Goal: Submit feedback/report problem

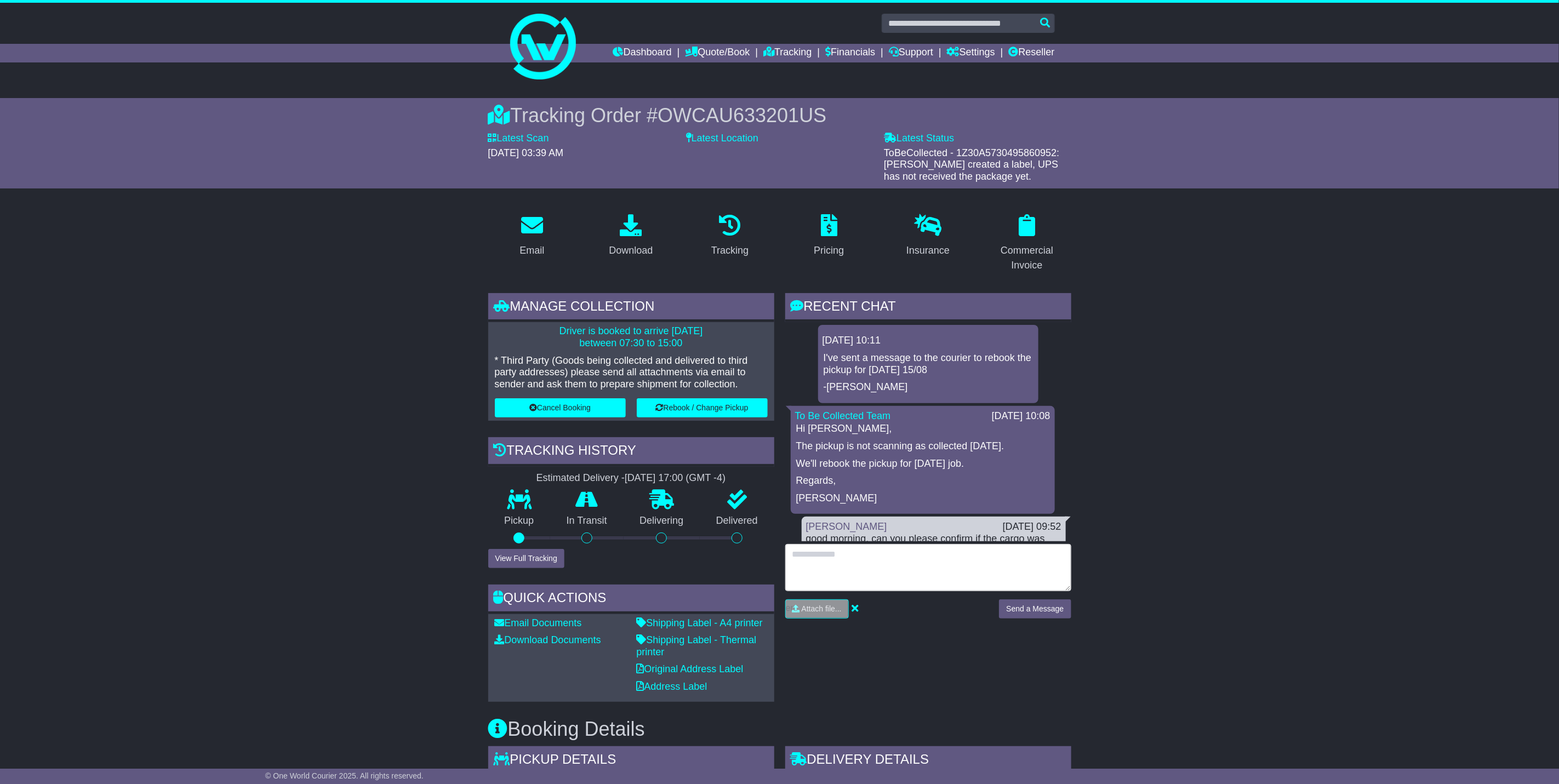
click at [845, 573] on textarea at bounding box center [928, 568] width 286 height 47
type textarea "**********"
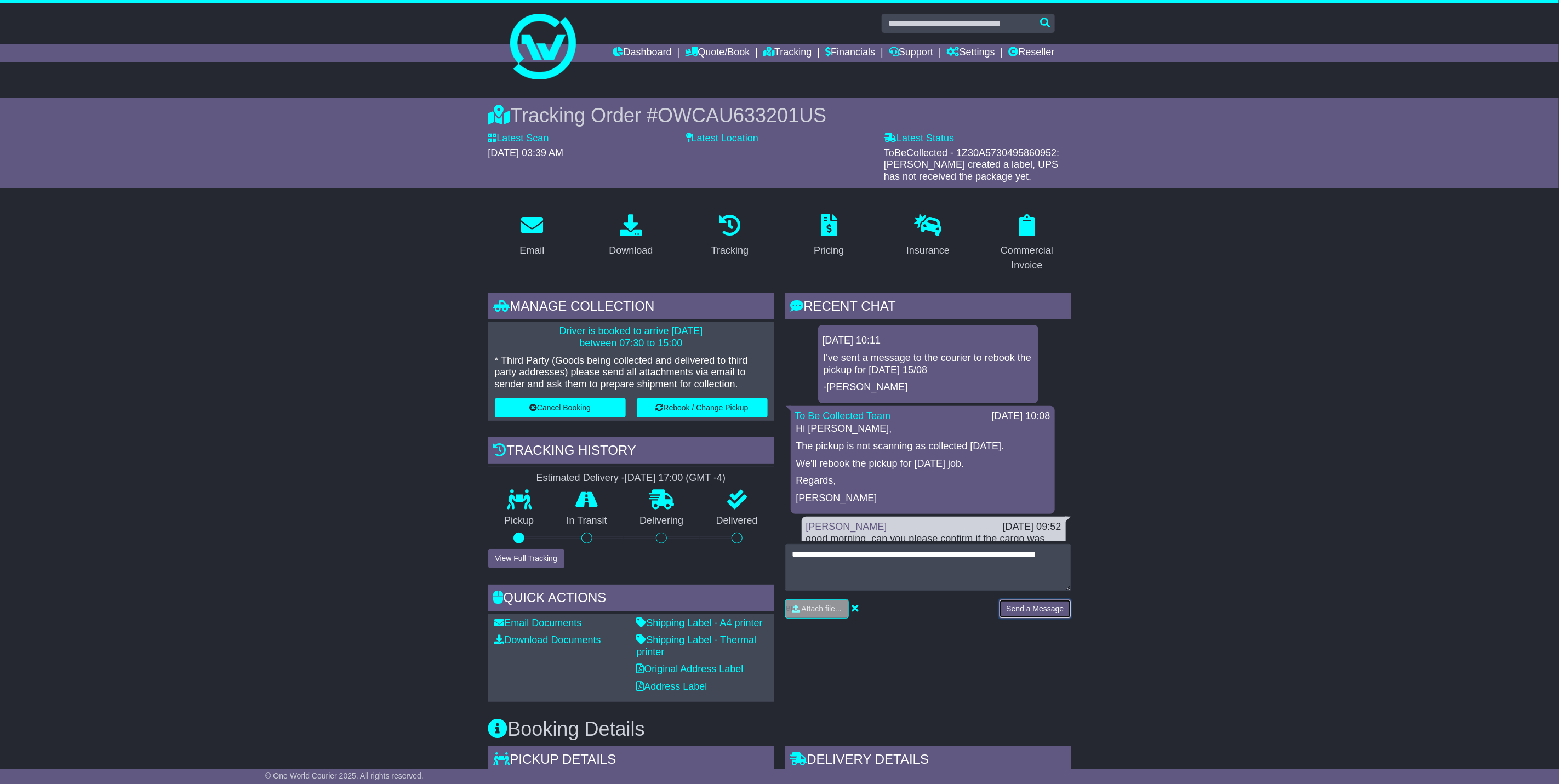
click at [1034, 605] on button "Send a Message" at bounding box center [1035, 608] width 72 height 19
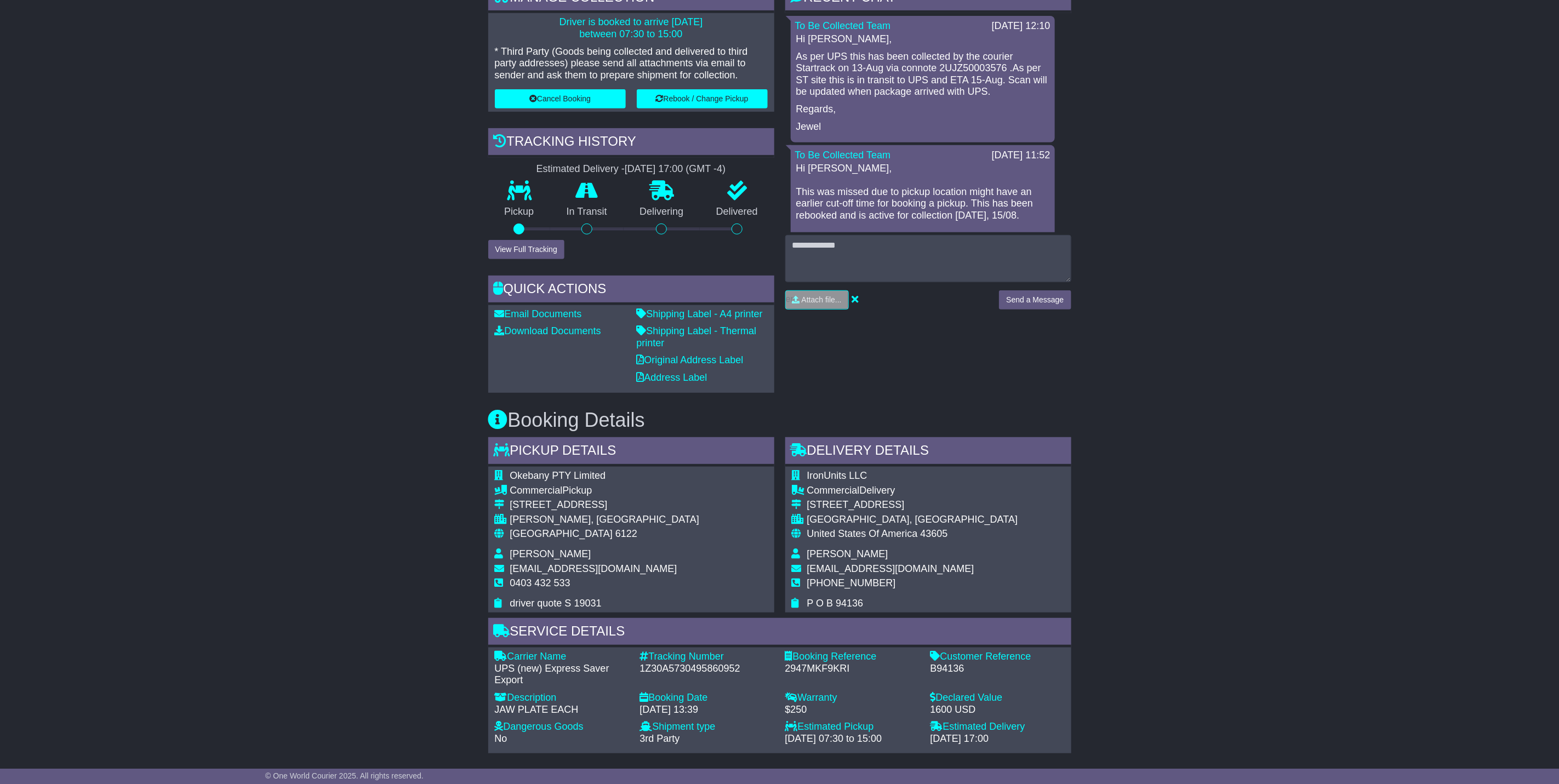
scroll to position [329, 0]
